Goal: Task Accomplishment & Management: Use online tool/utility

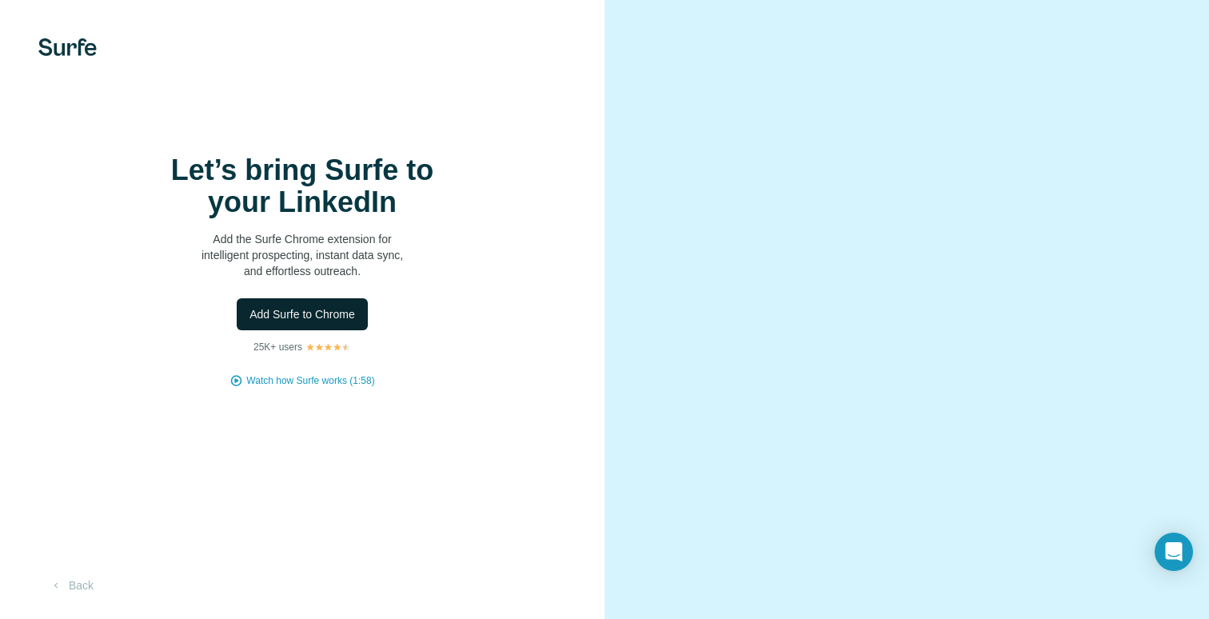
click at [329, 322] on span "Add Surfe to Chrome" at bounding box center [303, 314] width 106 height 16
click at [304, 322] on span "Add Surfe to Chrome" at bounding box center [303, 314] width 106 height 16
click at [290, 322] on span "Add Surfe to Chrome" at bounding box center [303, 314] width 106 height 16
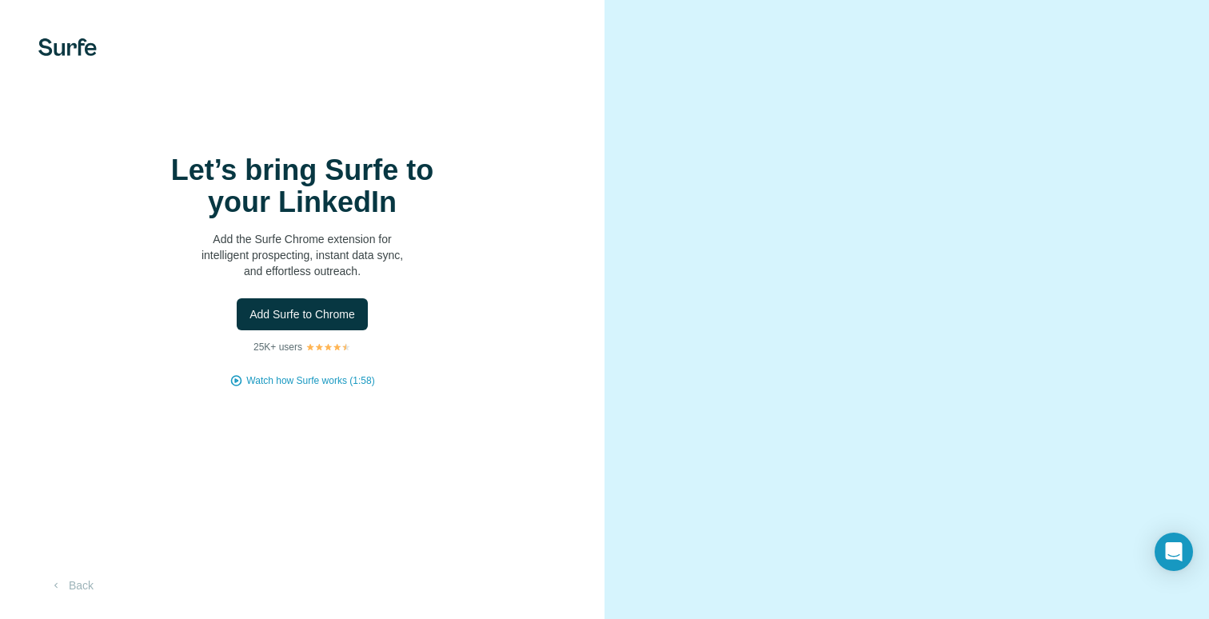
scroll to position [33, 0]
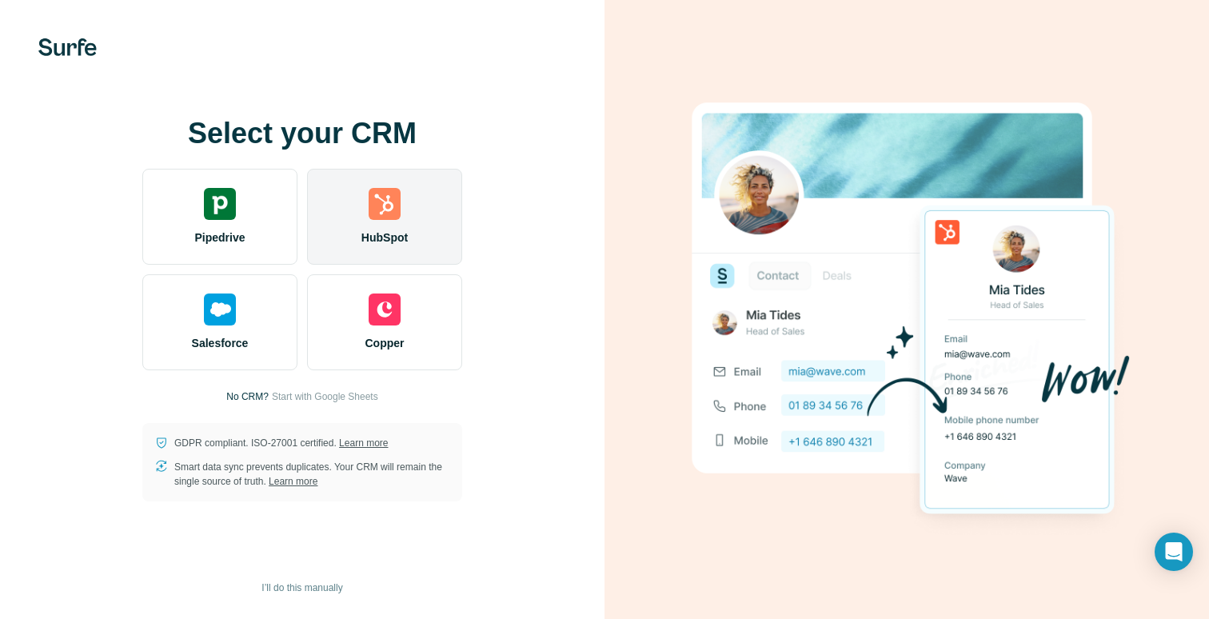
click at [388, 225] on div "HubSpot" at bounding box center [384, 217] width 155 height 96
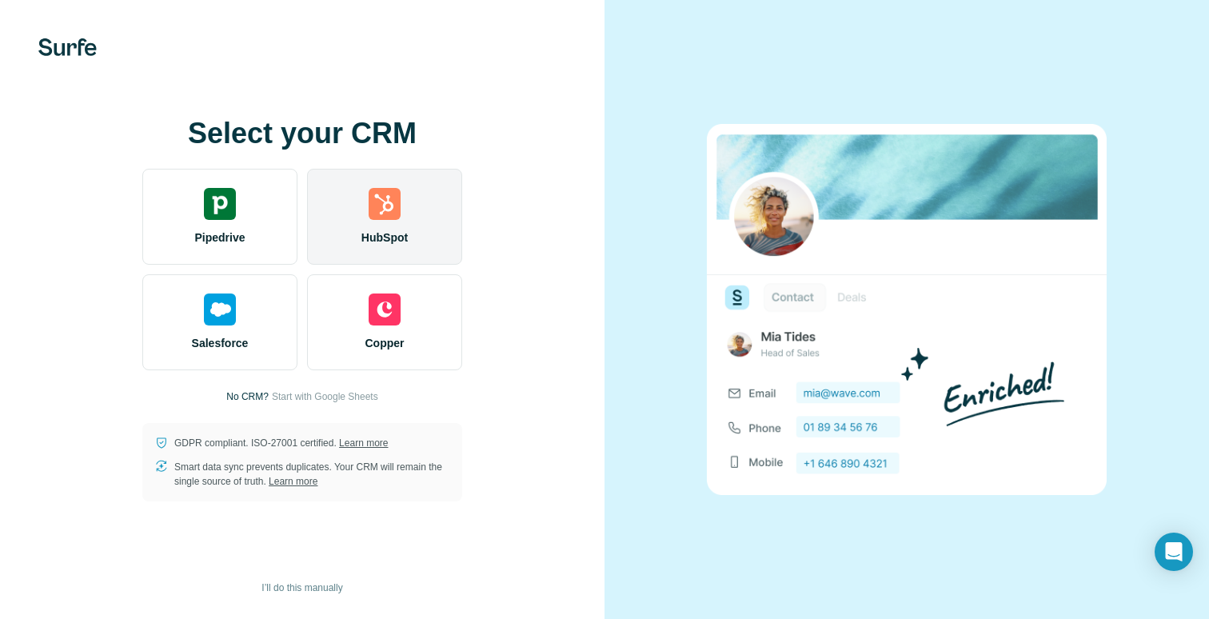
click at [398, 222] on div "HubSpot" at bounding box center [384, 217] width 155 height 96
